Goal: Learn about a topic: Learn about a topic

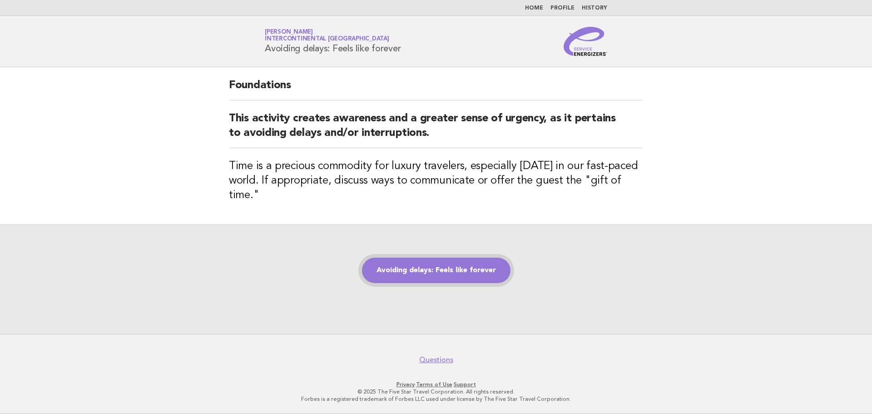
click at [451, 265] on link "Avoiding delays: Feels like forever" at bounding box center [436, 270] width 149 height 25
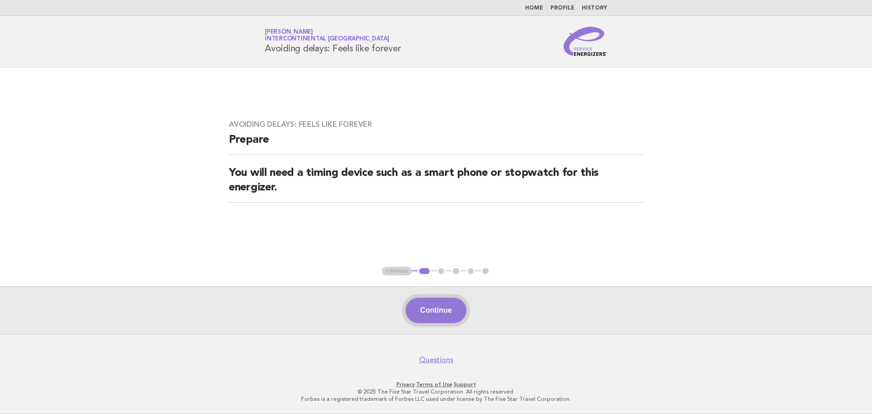
click at [434, 311] on button "Continue" at bounding box center [436, 310] width 60 height 25
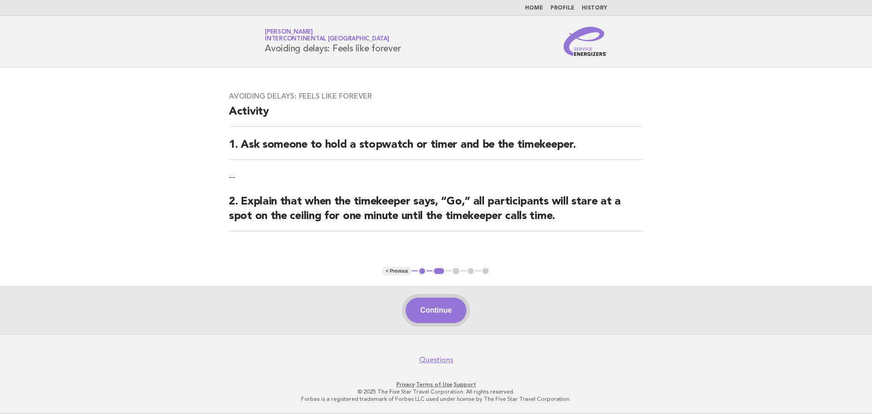
click at [434, 309] on button "Continue" at bounding box center [436, 310] width 60 height 25
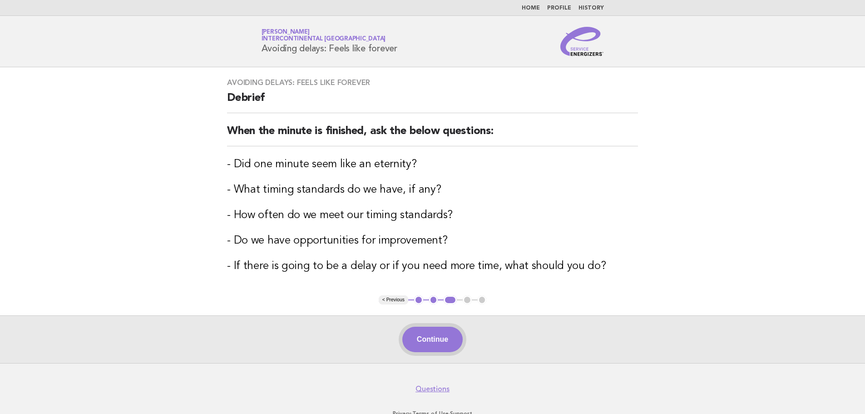
click at [433, 337] on button "Continue" at bounding box center [432, 339] width 60 height 25
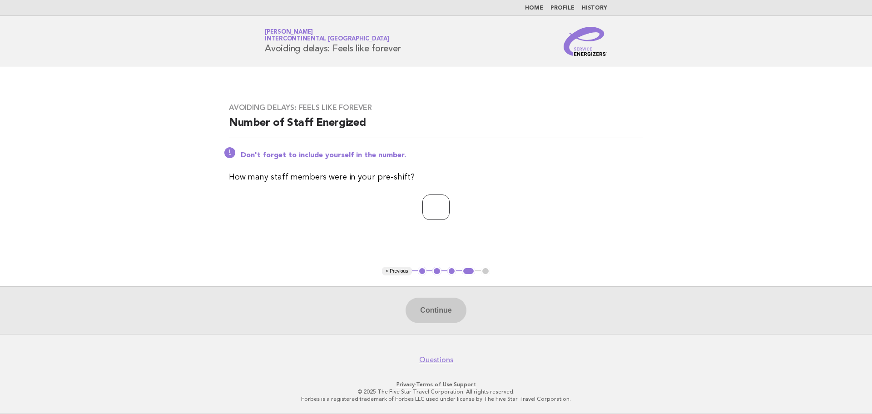
click at [441, 209] on input "number" at bounding box center [435, 206] width 27 height 25
type input "**"
click at [438, 313] on button "Continue" at bounding box center [436, 310] width 60 height 25
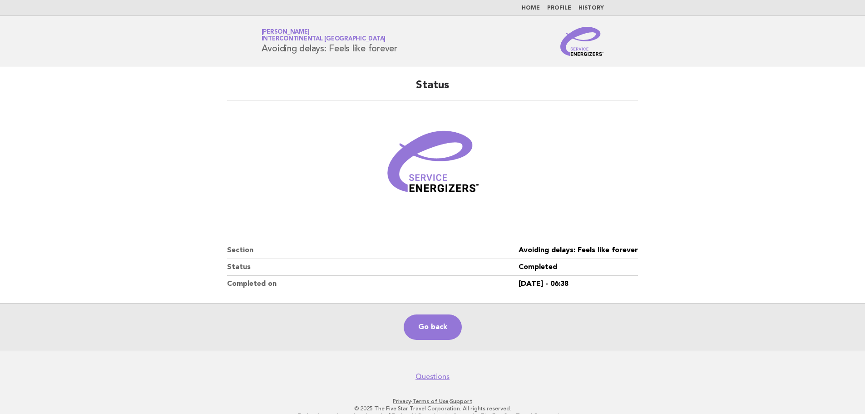
click at [538, 148] on figure at bounding box center [432, 165] width 411 height 109
click at [440, 327] on link "Go back" at bounding box center [433, 326] width 58 height 25
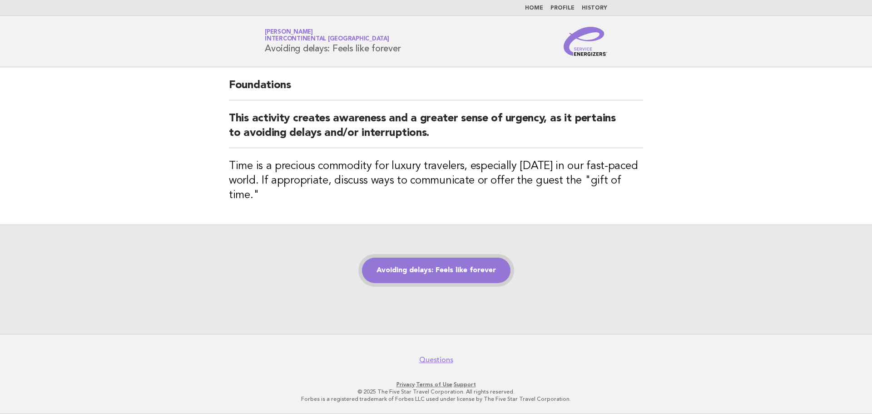
click at [482, 264] on link "Avoiding delays: Feels like forever" at bounding box center [436, 270] width 149 height 25
